Goal: Task Accomplishment & Management: Complete application form

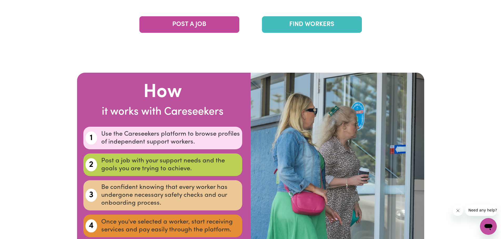
scroll to position [920, 0]
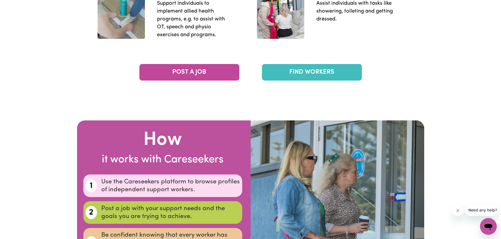
click at [295, 68] on link "FIND WORKERS" at bounding box center [312, 72] width 100 height 17
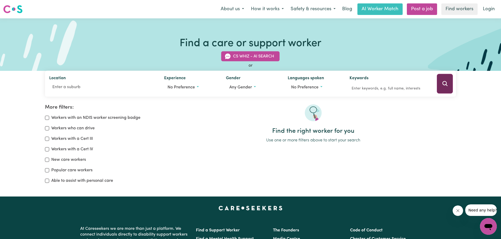
click at [442, 88] on button "Search" at bounding box center [445, 84] width 16 height 20
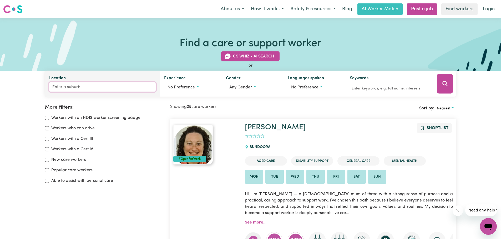
click at [91, 87] on input "Location" at bounding box center [102, 87] width 107 height 9
type input "2759"
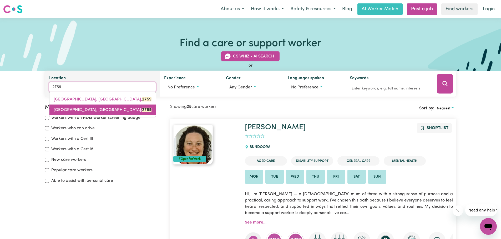
click at [95, 107] on link "ST CLAIR, New South Wales, 2759" at bounding box center [102, 110] width 106 height 11
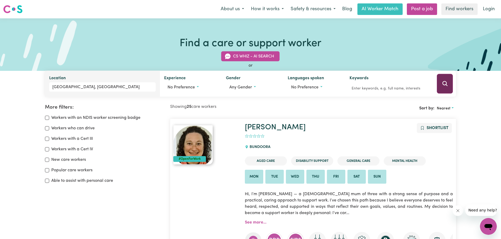
click at [442, 83] on icon "Search" at bounding box center [445, 84] width 6 height 6
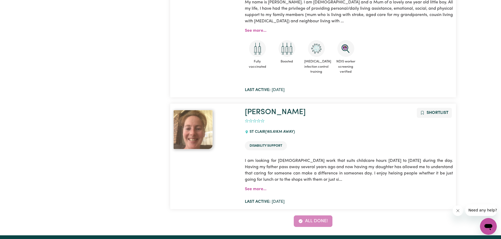
scroll to position [193, 0]
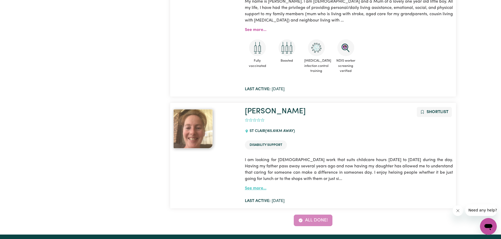
click at [263, 190] on link "See more..." at bounding box center [256, 189] width 22 height 4
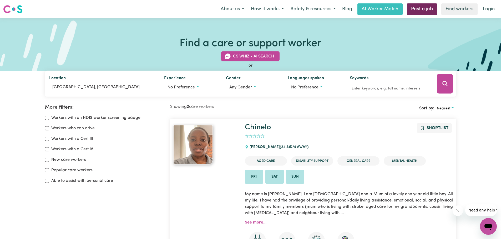
click at [418, 9] on link "Post a job" at bounding box center [422, 9] width 30 height 12
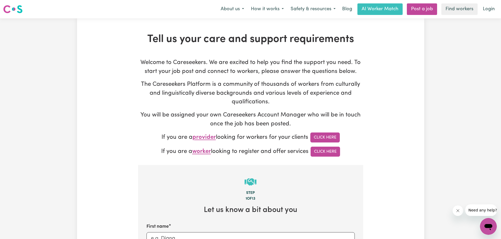
click at [199, 153] on span "worker" at bounding box center [201, 152] width 19 height 6
click at [316, 152] on link "Click Here" at bounding box center [324, 152] width 29 height 10
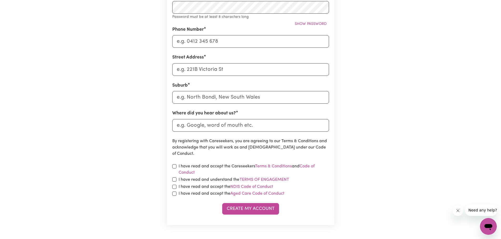
scroll to position [289, 0]
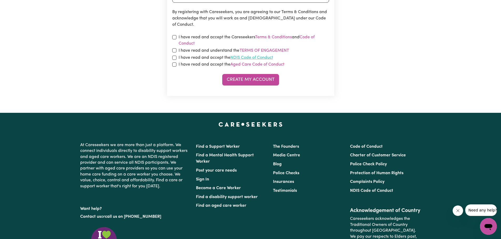
click at [239, 58] on link "NDIS Code of Conduct" at bounding box center [251, 58] width 43 height 4
